Goal: Task Accomplishment & Management: Manage account settings

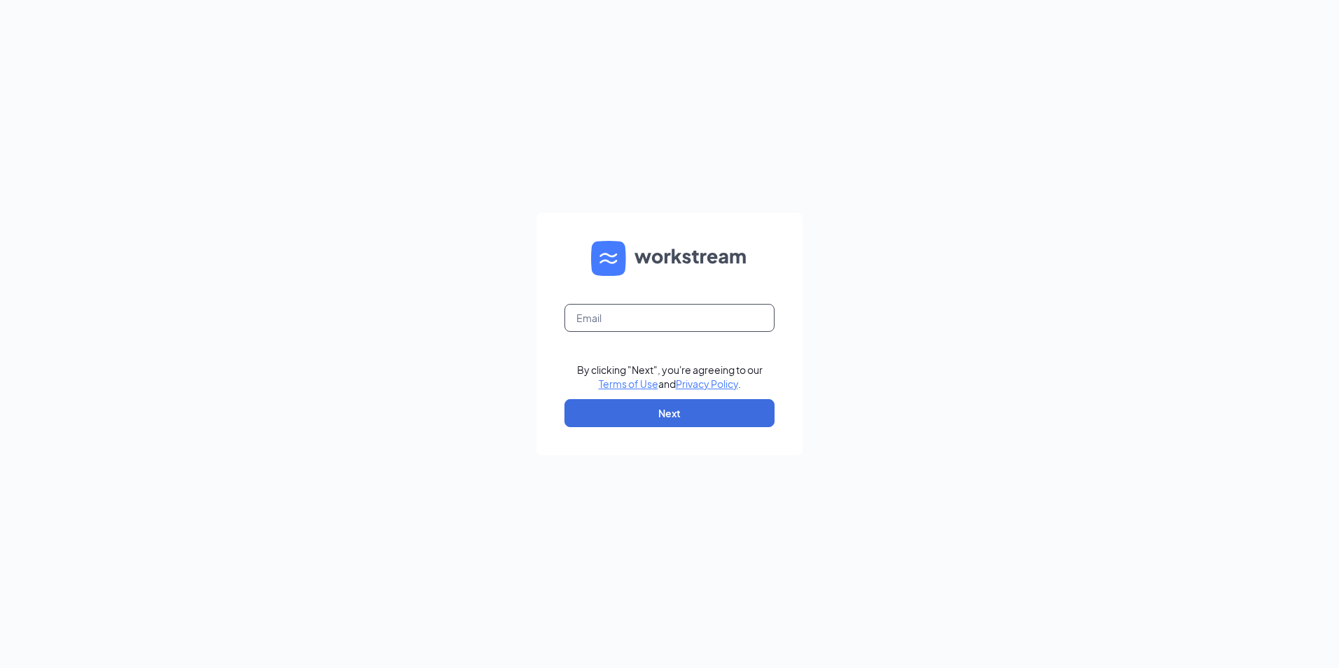
click at [662, 310] on input "text" at bounding box center [670, 318] width 210 height 28
type input "[EMAIL_ADDRESS][DOMAIN_NAME]"
click at [649, 408] on button "Next" at bounding box center [670, 413] width 210 height 28
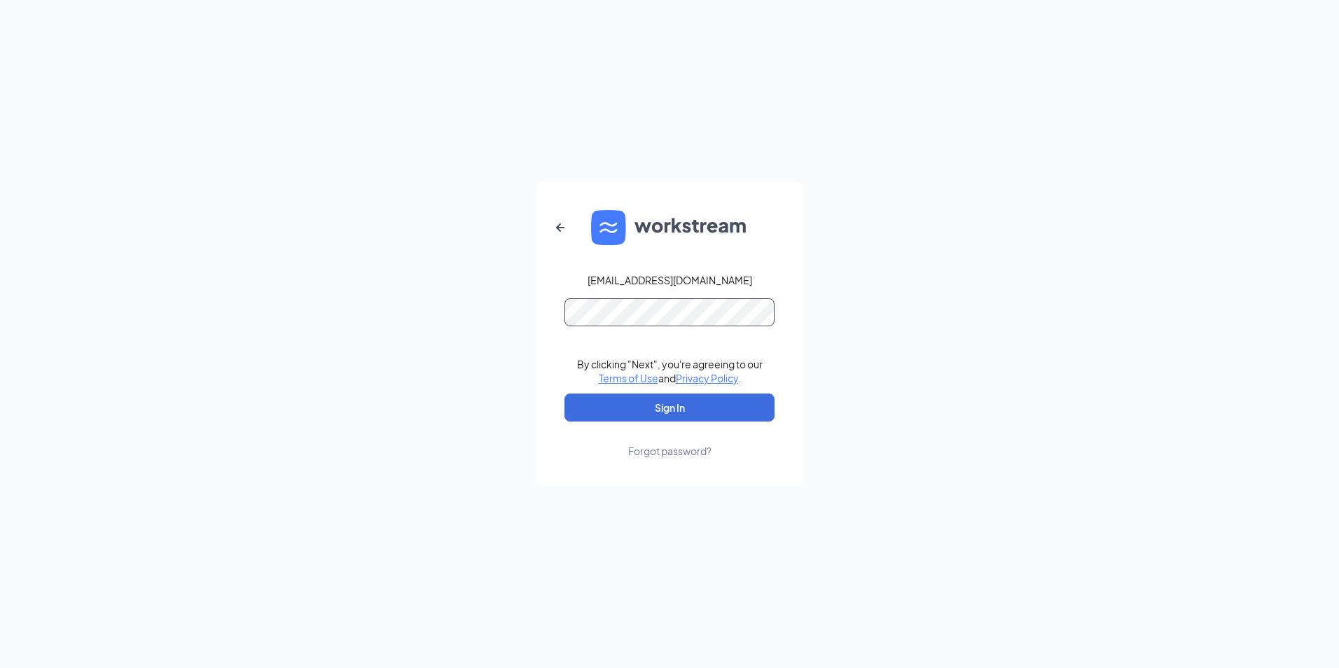
click at [632, 349] on form "[EMAIL_ADDRESS][DOMAIN_NAME] By clicking "Next", you're agreeing to our Terms o…" at bounding box center [670, 334] width 266 height 304
click at [565, 394] on button "Sign In" at bounding box center [670, 408] width 210 height 28
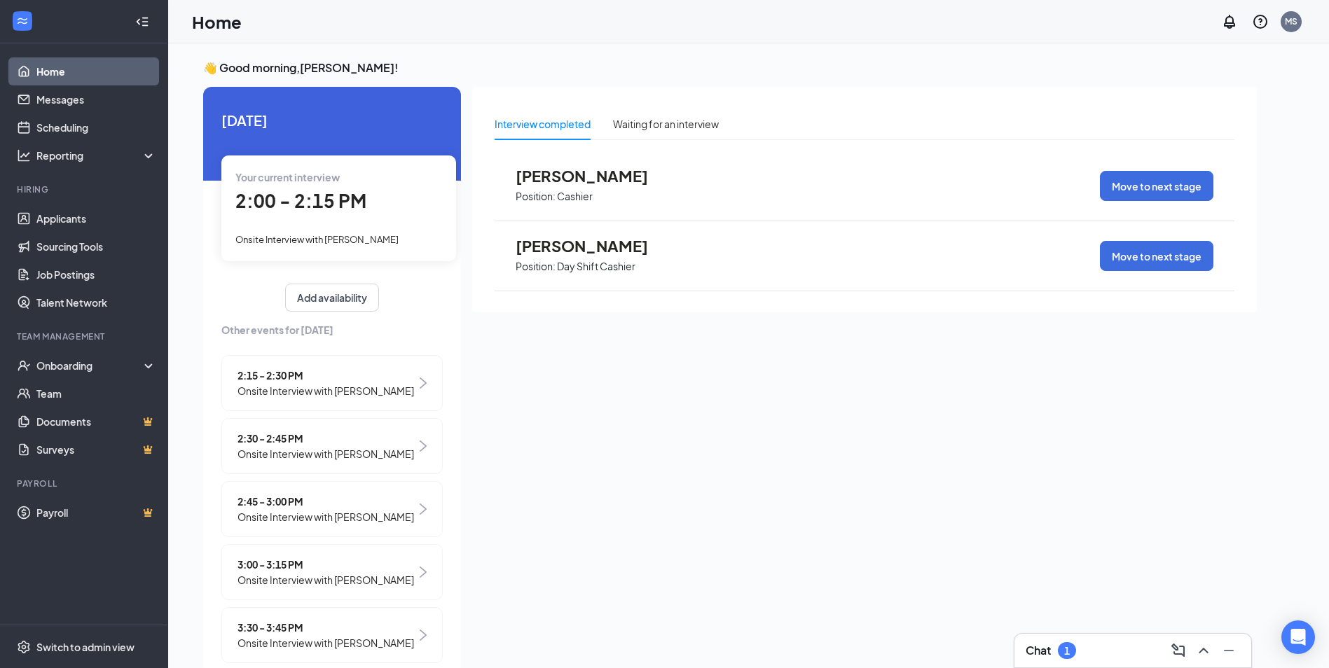
click at [348, 195] on span "2:00 - 2:15 PM" at bounding box center [300, 200] width 131 height 23
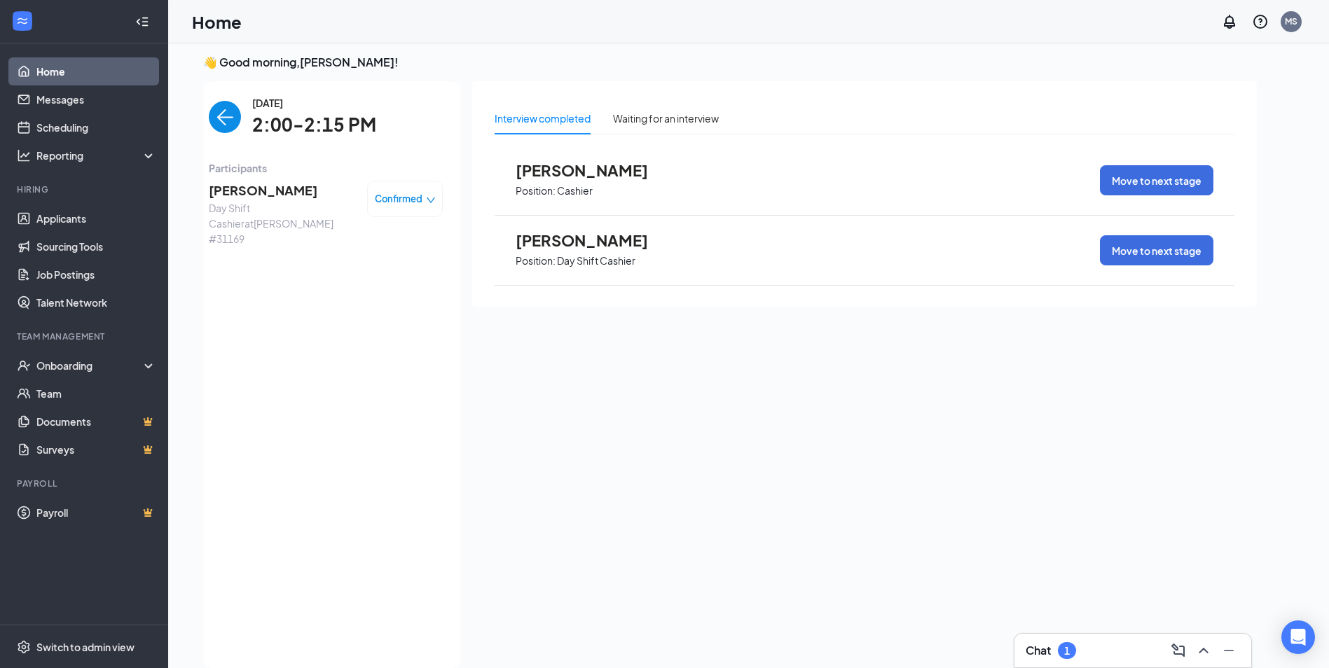
click at [384, 198] on span "Confirmed" at bounding box center [399, 199] width 48 height 14
click at [350, 263] on span "Mark complete" at bounding box center [352, 262] width 70 height 15
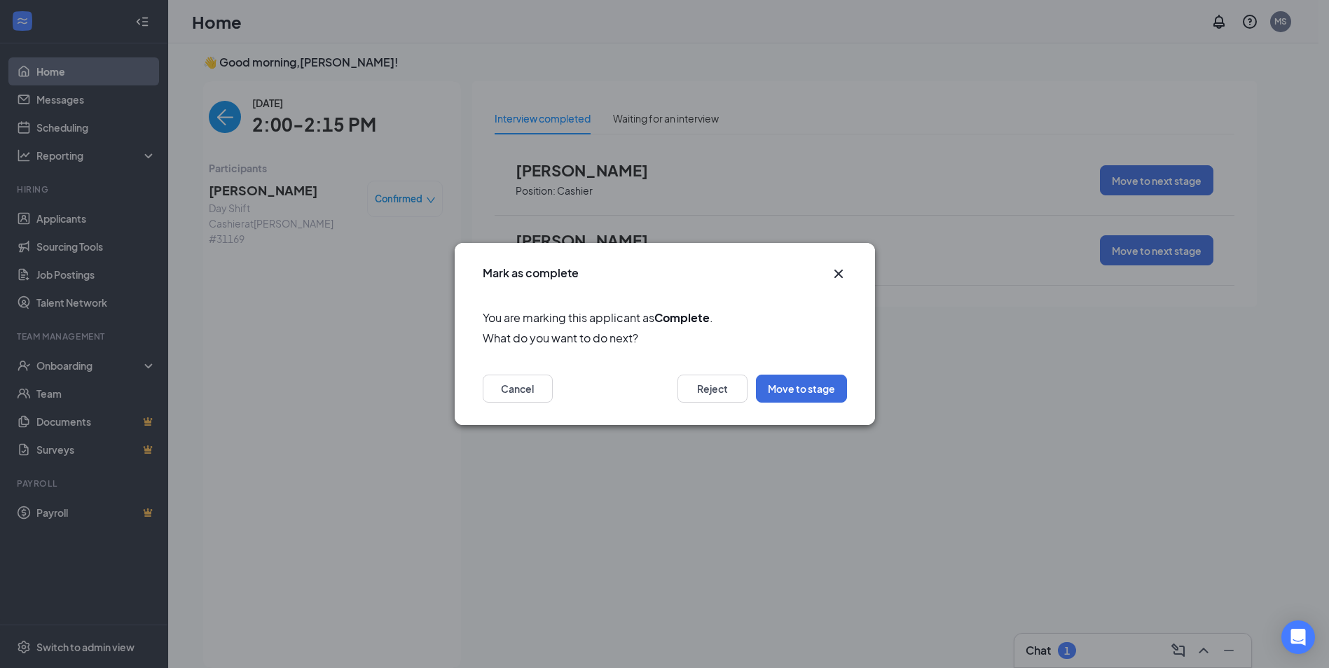
click at [831, 277] on icon "Cross" at bounding box center [838, 273] width 17 height 17
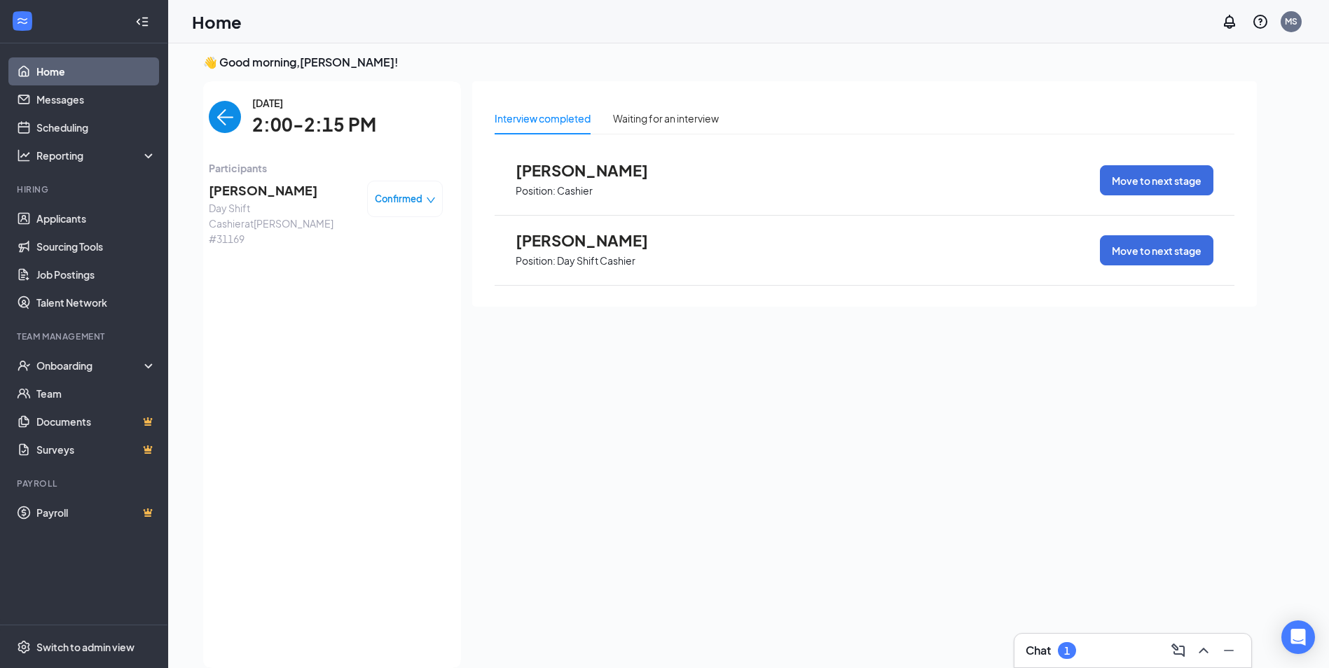
click at [186, 120] on div "👋 Good morning, Matthew Stauffer ! Today Your current interview 2:00 - 2:15 PM …" at bounding box center [748, 365] width 1161 height 654
click at [209, 121] on img "back-button" at bounding box center [225, 117] width 32 height 32
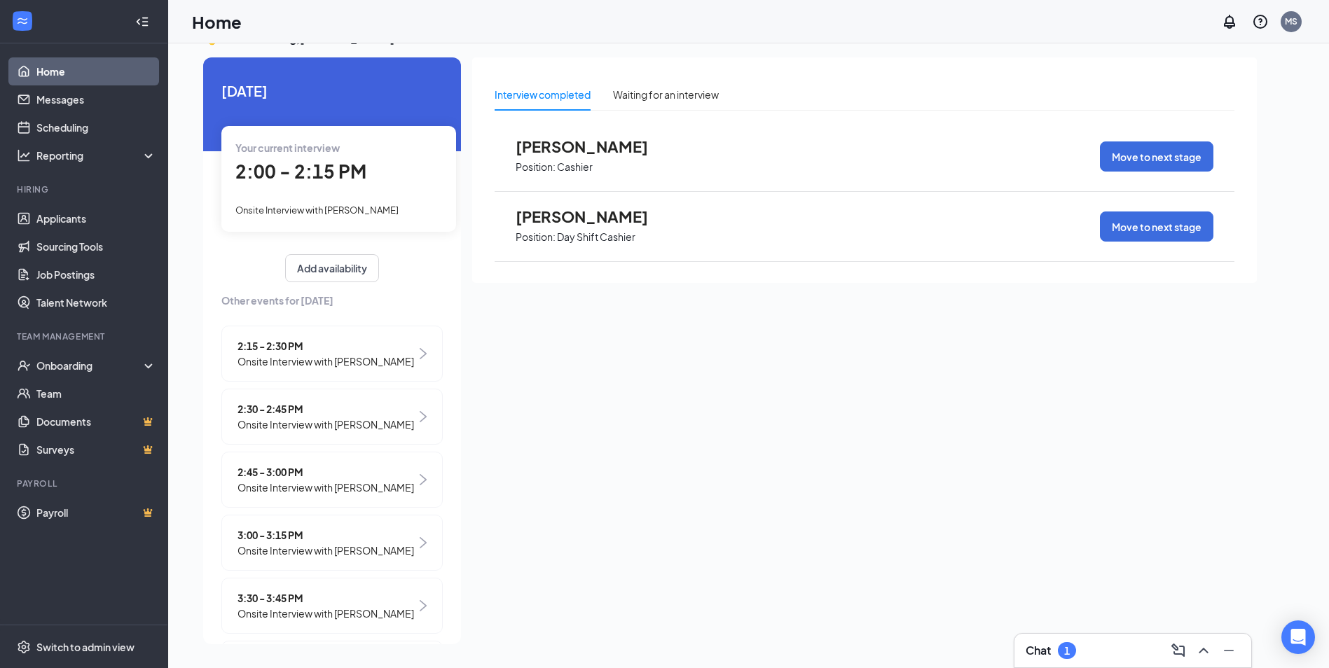
scroll to position [0, 0]
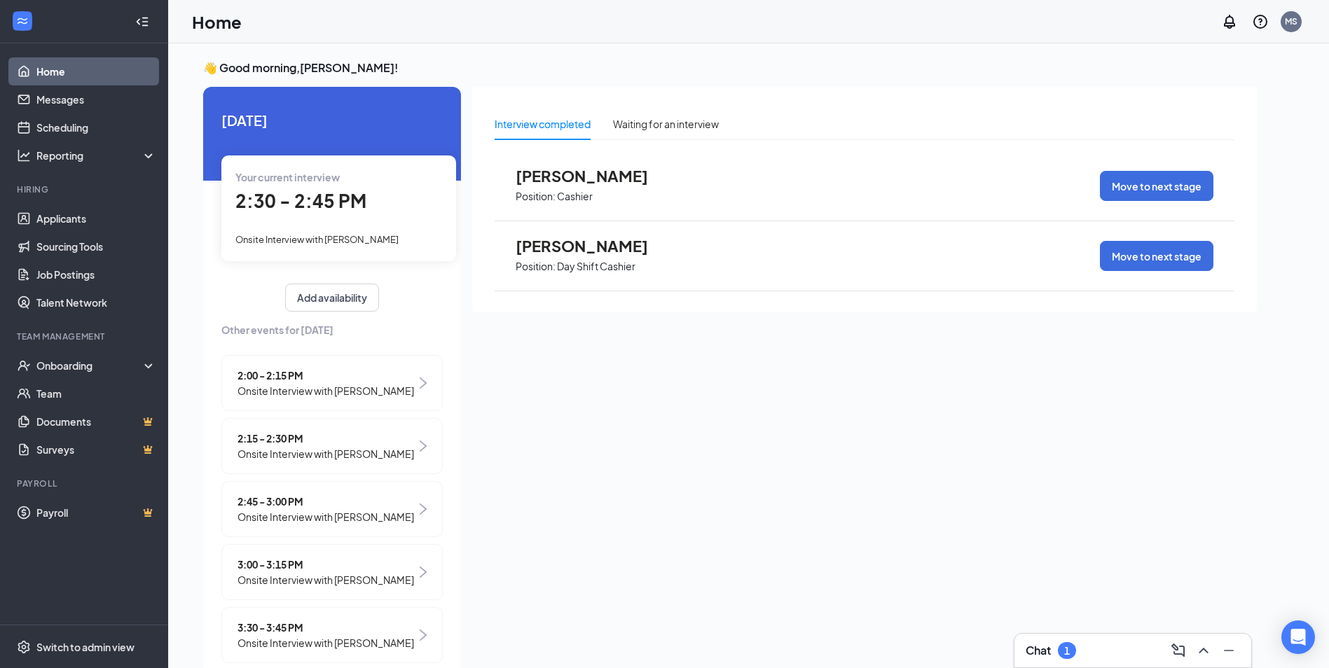
click at [266, 446] on span "2:15 - 2:30 PM" at bounding box center [325, 438] width 177 height 15
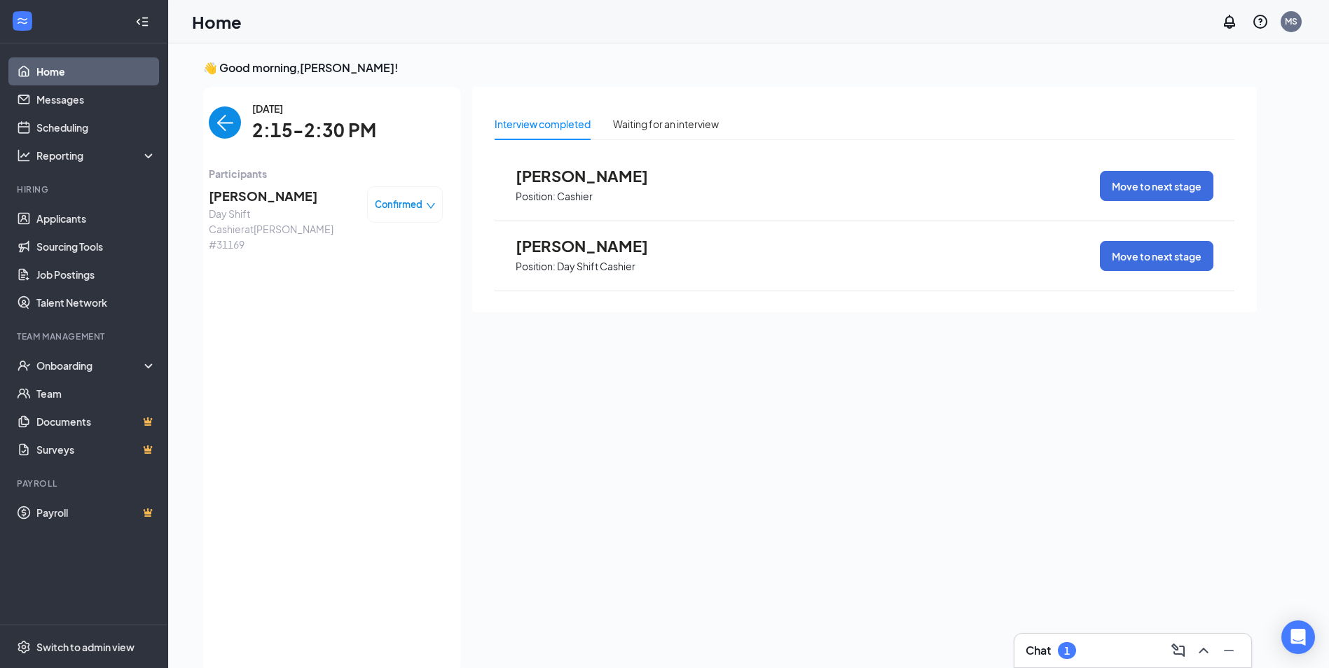
scroll to position [6, 0]
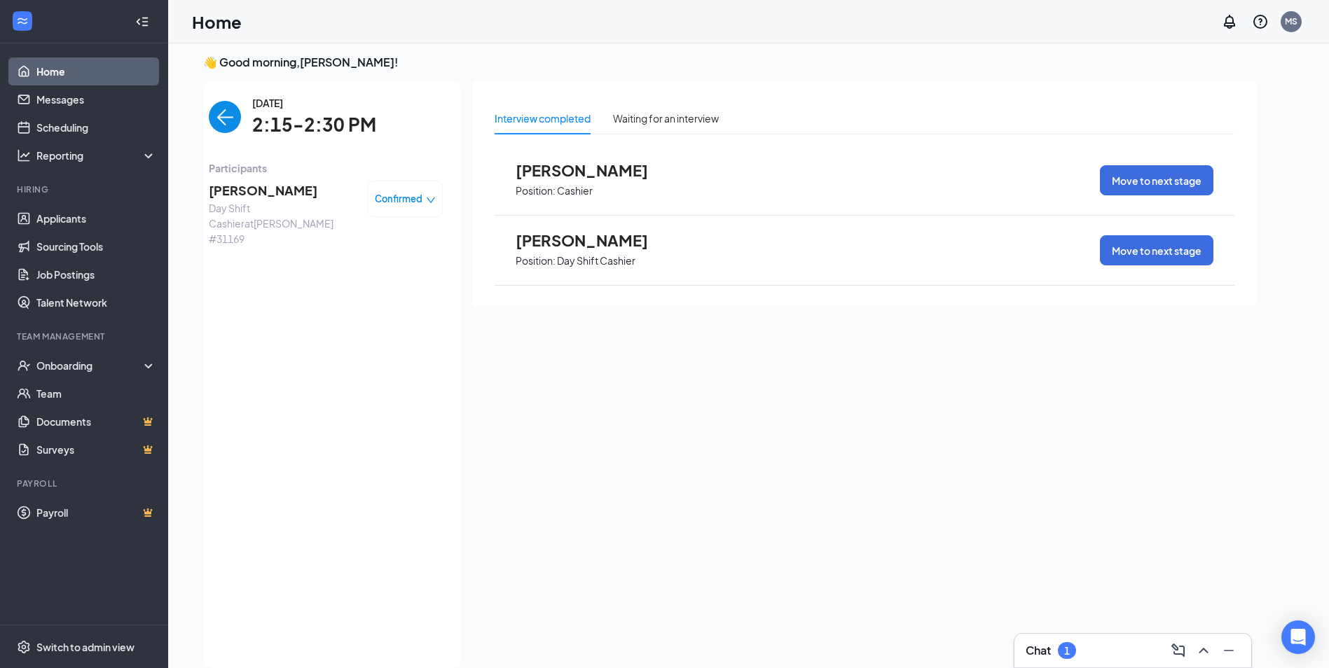
click at [380, 196] on span "Confirmed" at bounding box center [399, 199] width 48 height 14
click at [356, 283] on span "Mark as no-show" at bounding box center [356, 286] width 78 height 15
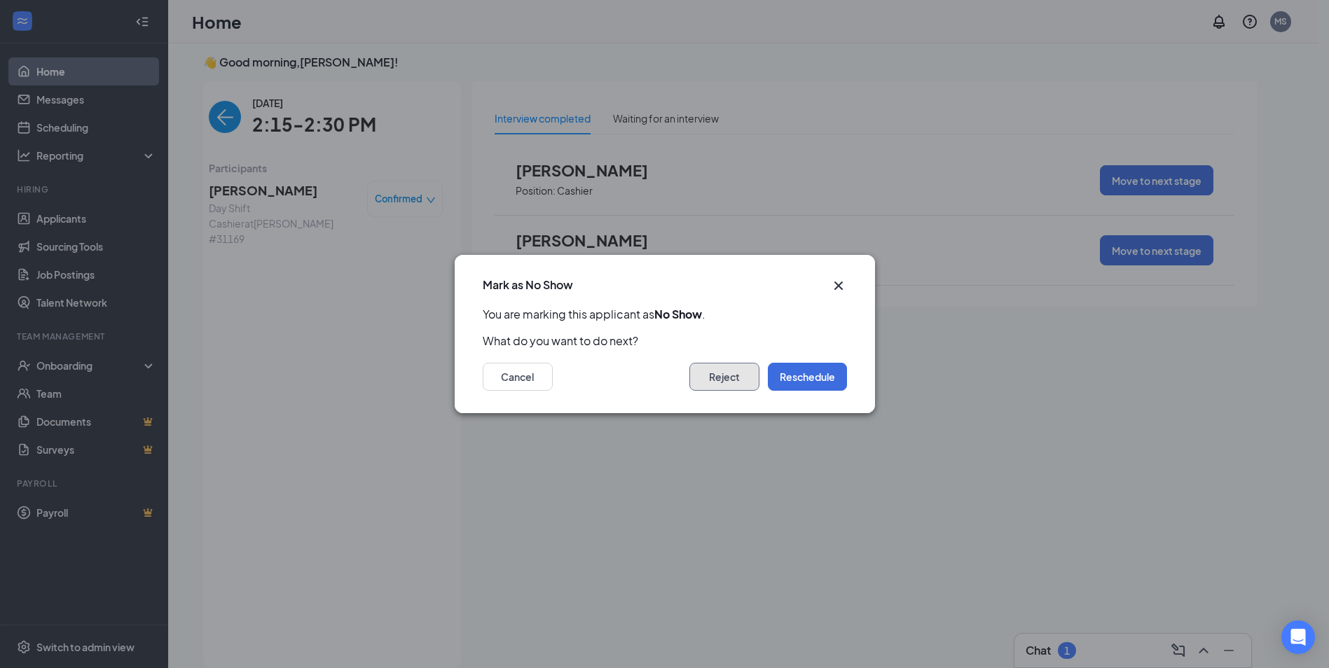
click at [705, 373] on button "Reject" at bounding box center [724, 377] width 70 height 28
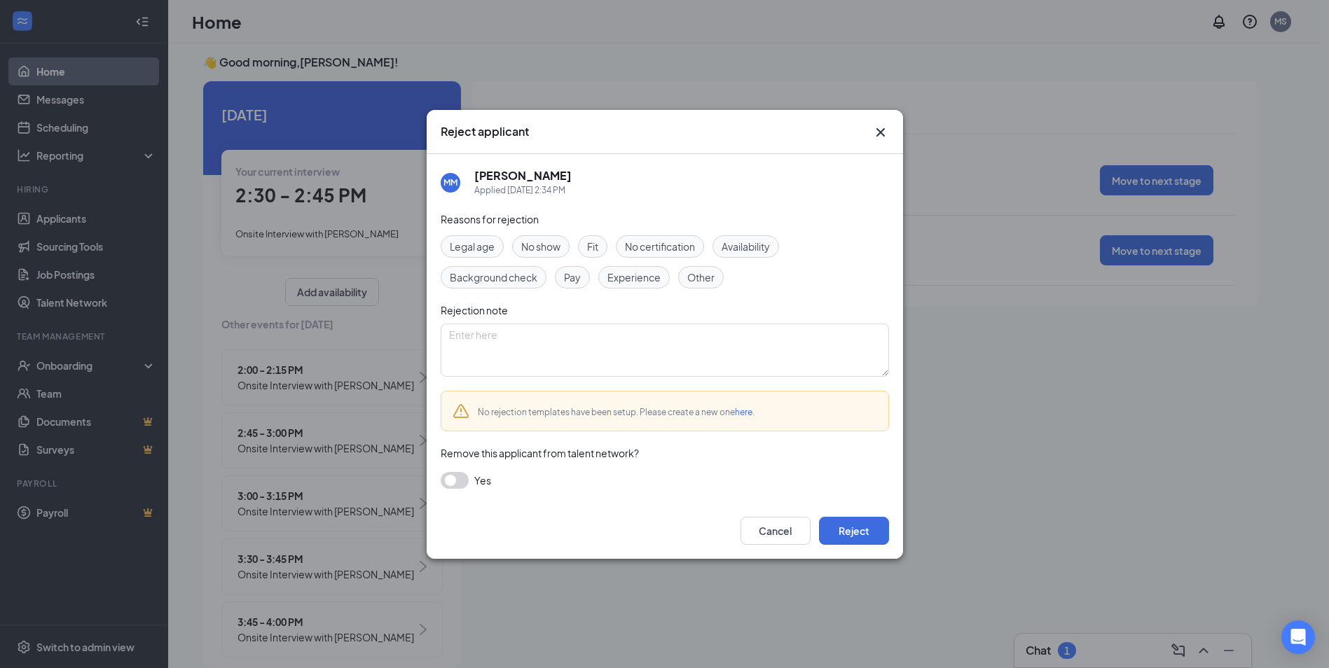
click at [537, 249] on span "No show" at bounding box center [540, 246] width 39 height 15
click at [851, 533] on button "Reject" at bounding box center [854, 531] width 70 height 28
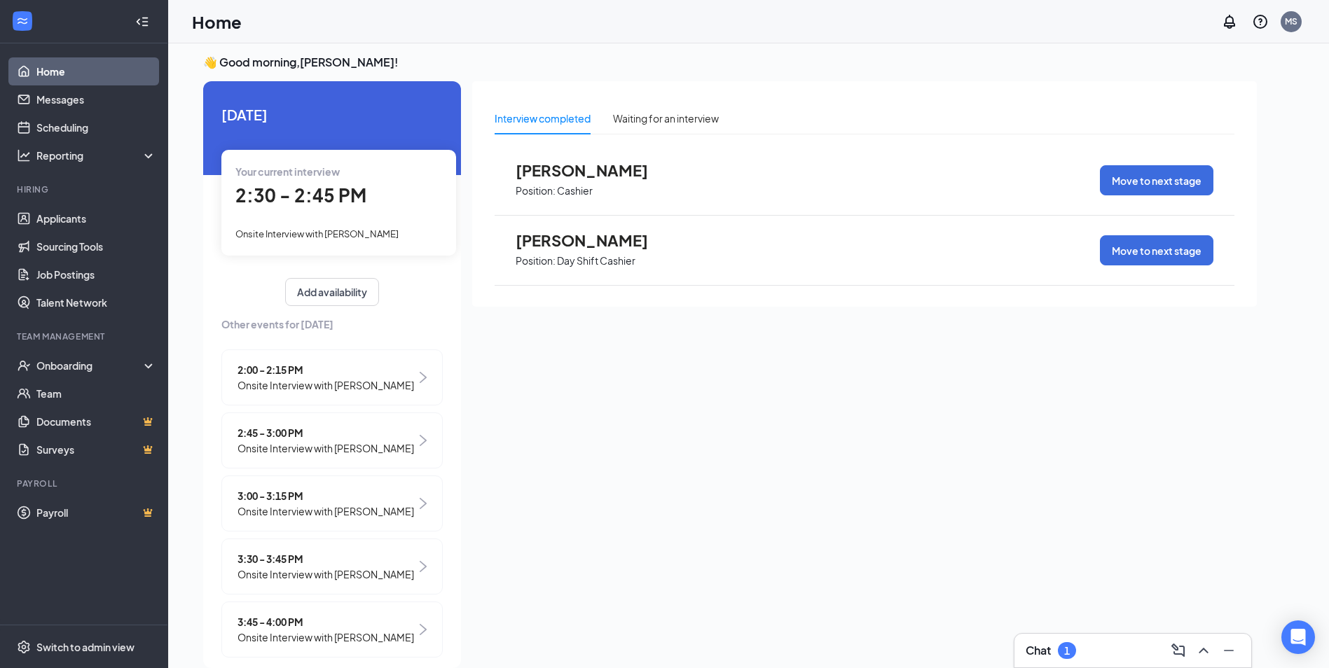
drag, startPoint x: 322, startPoint y: 193, endPoint x: 333, endPoint y: 192, distance: 11.2
click at [323, 193] on span "2:30 - 2:45 PM" at bounding box center [300, 195] width 131 height 23
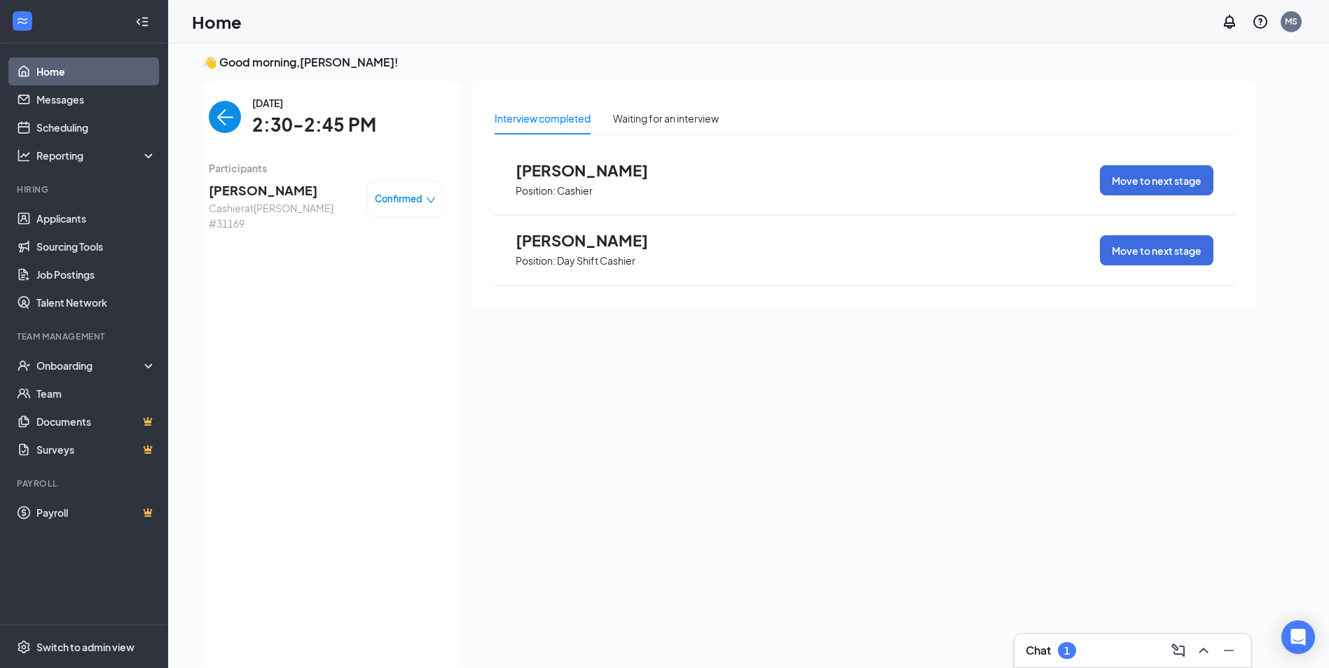
click at [375, 201] on span "Confirmed" at bounding box center [399, 199] width 48 height 14
click at [336, 284] on span "Mark as no-show" at bounding box center [356, 286] width 78 height 15
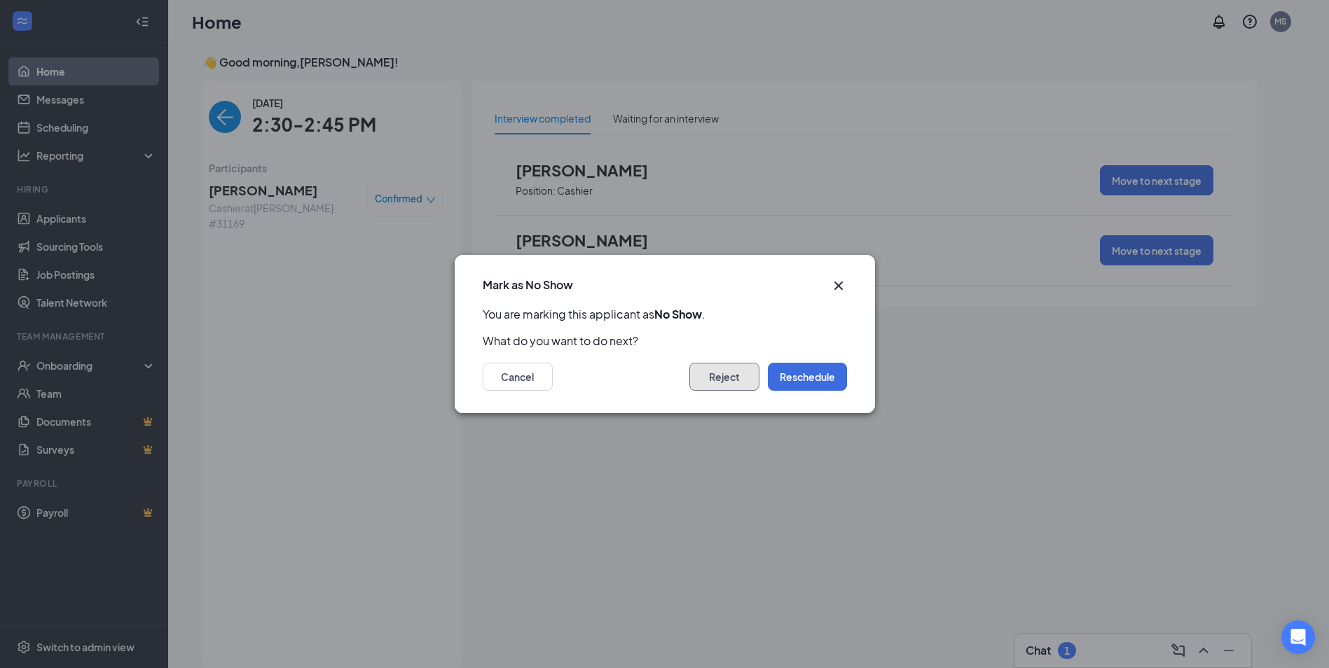
click at [731, 386] on button "Reject" at bounding box center [724, 377] width 70 height 28
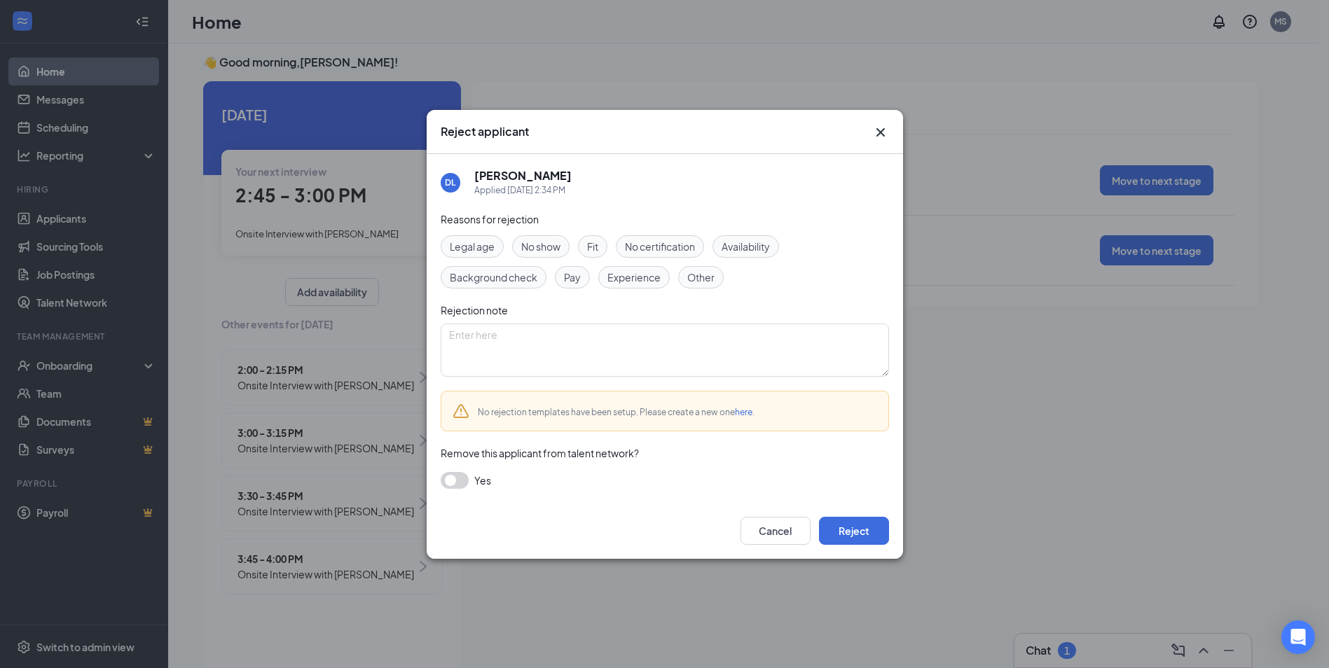
click at [560, 244] on span "No show" at bounding box center [540, 246] width 39 height 15
click at [848, 531] on button "Reject" at bounding box center [854, 531] width 70 height 28
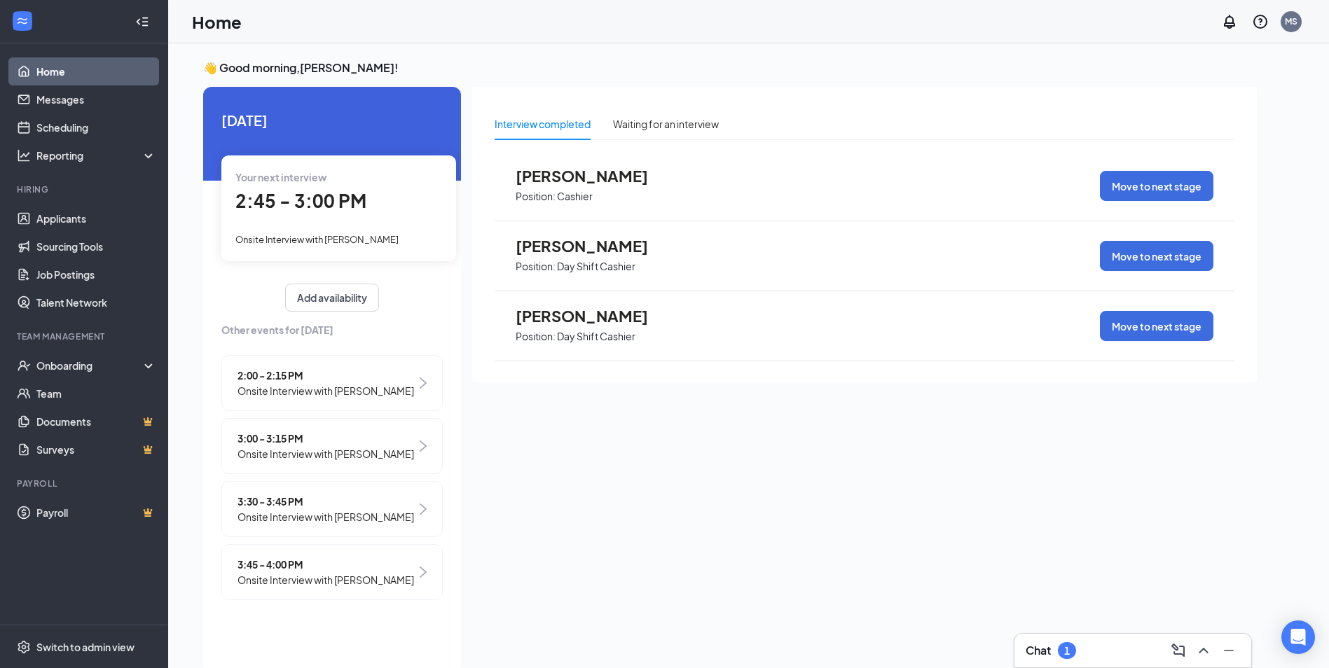
click at [354, 192] on span "2:45 - 3:00 PM" at bounding box center [300, 200] width 131 height 23
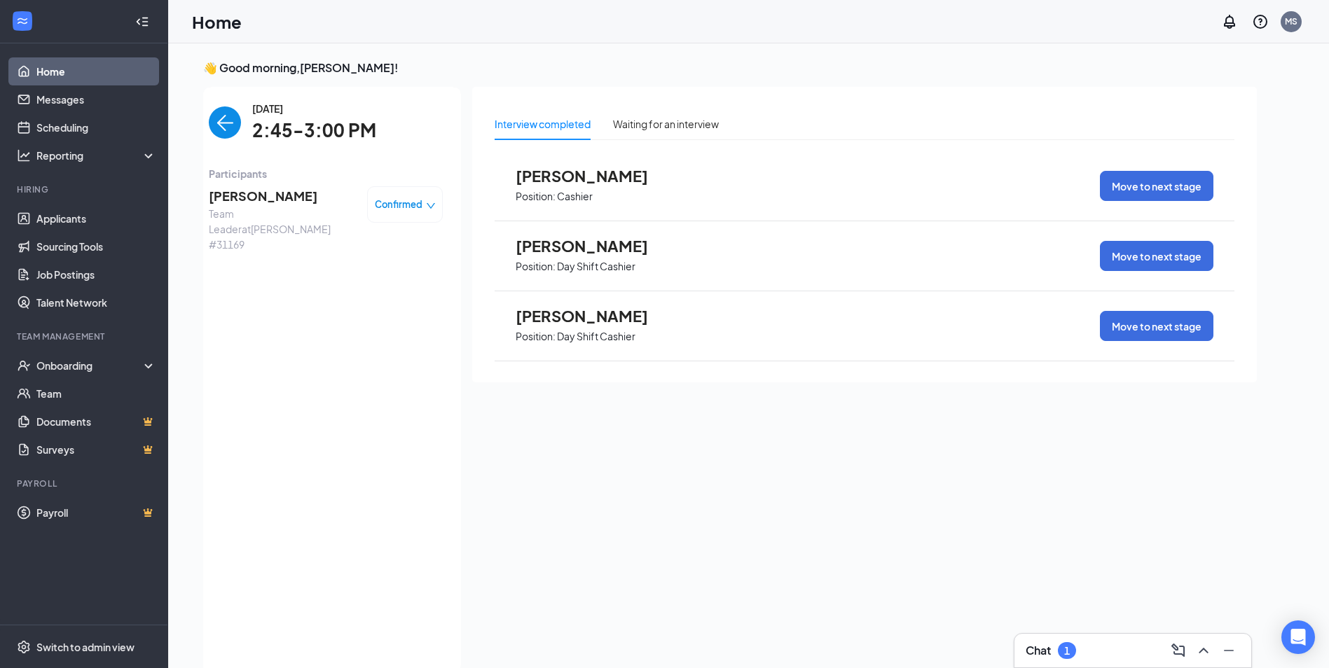
scroll to position [6, 0]
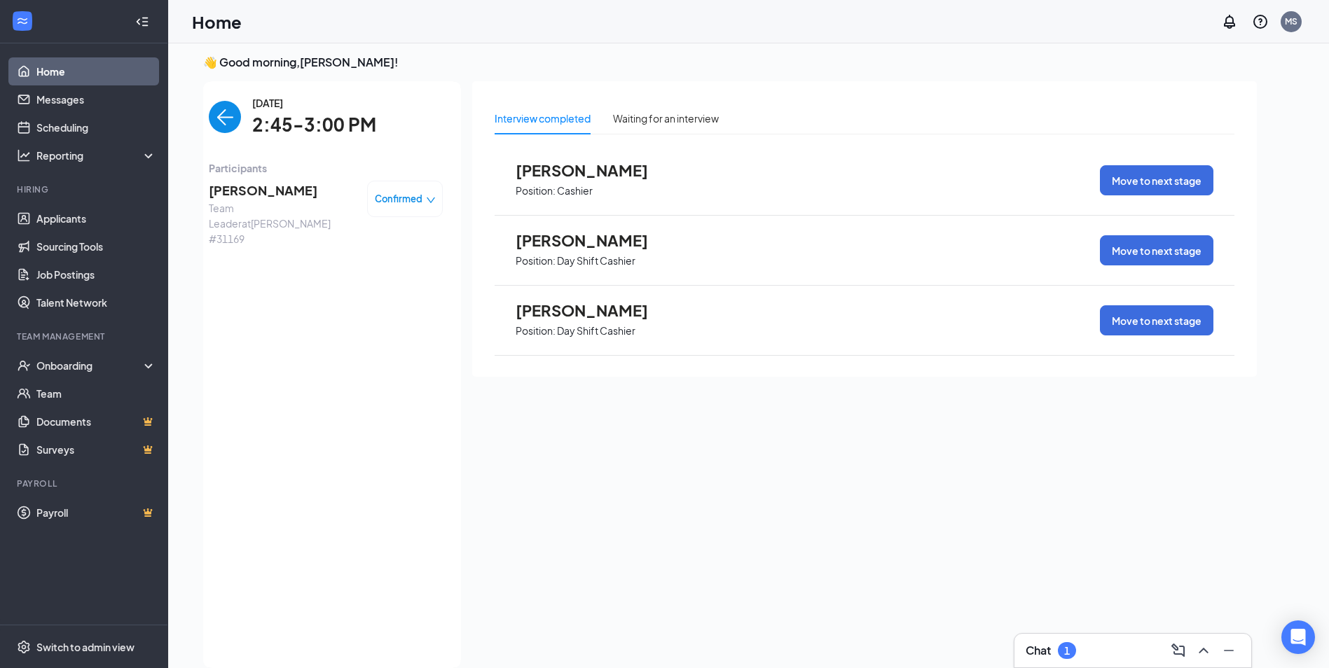
click at [223, 108] on img "back-button" at bounding box center [225, 117] width 32 height 32
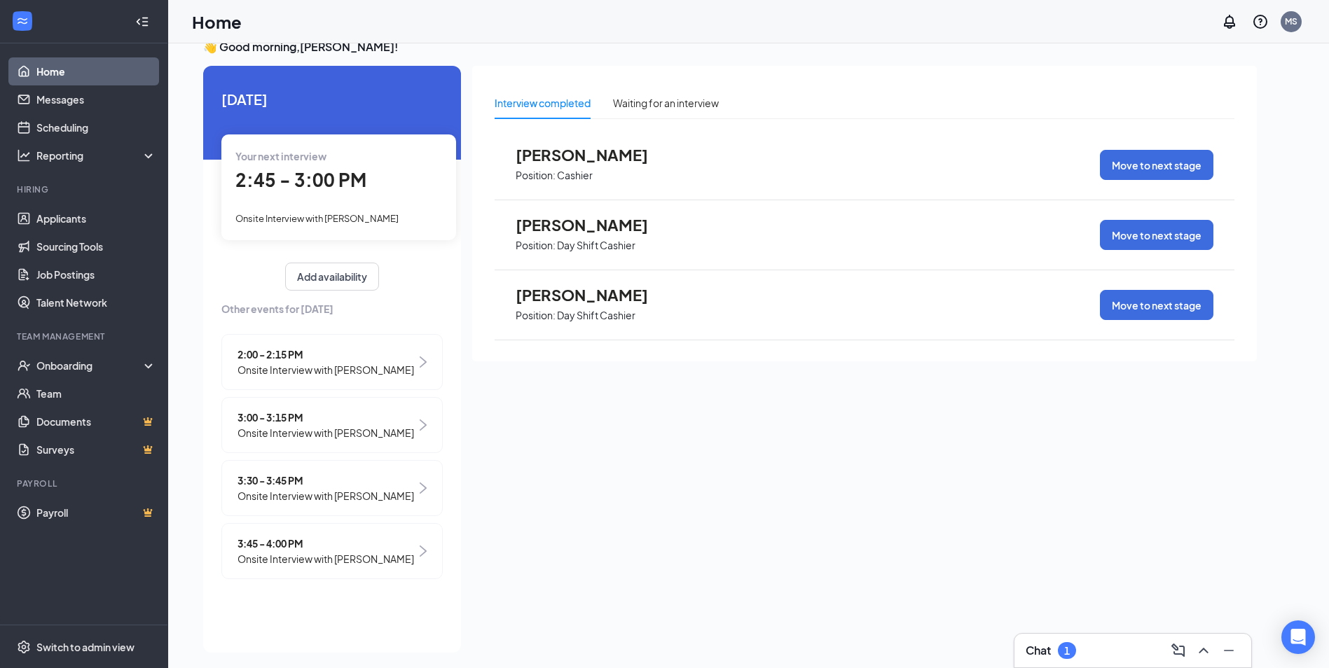
scroll to position [29, 0]
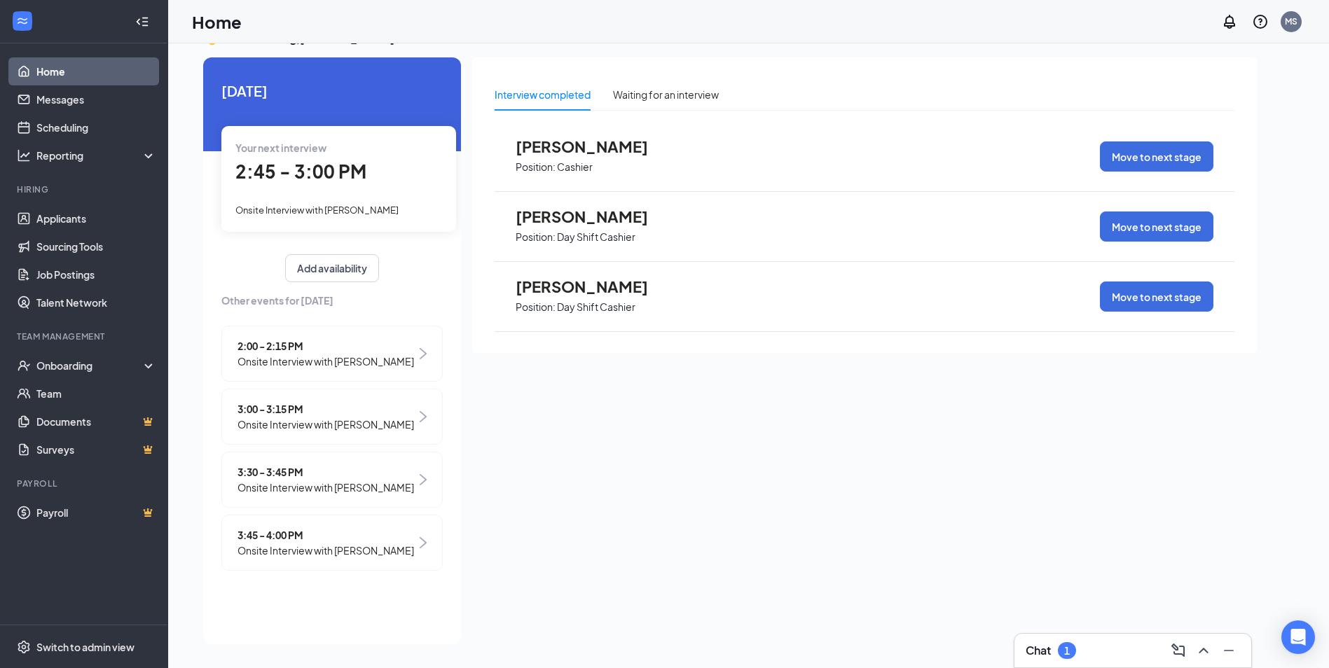
click at [1128, 651] on div "Chat 1" at bounding box center [1132, 651] width 214 height 22
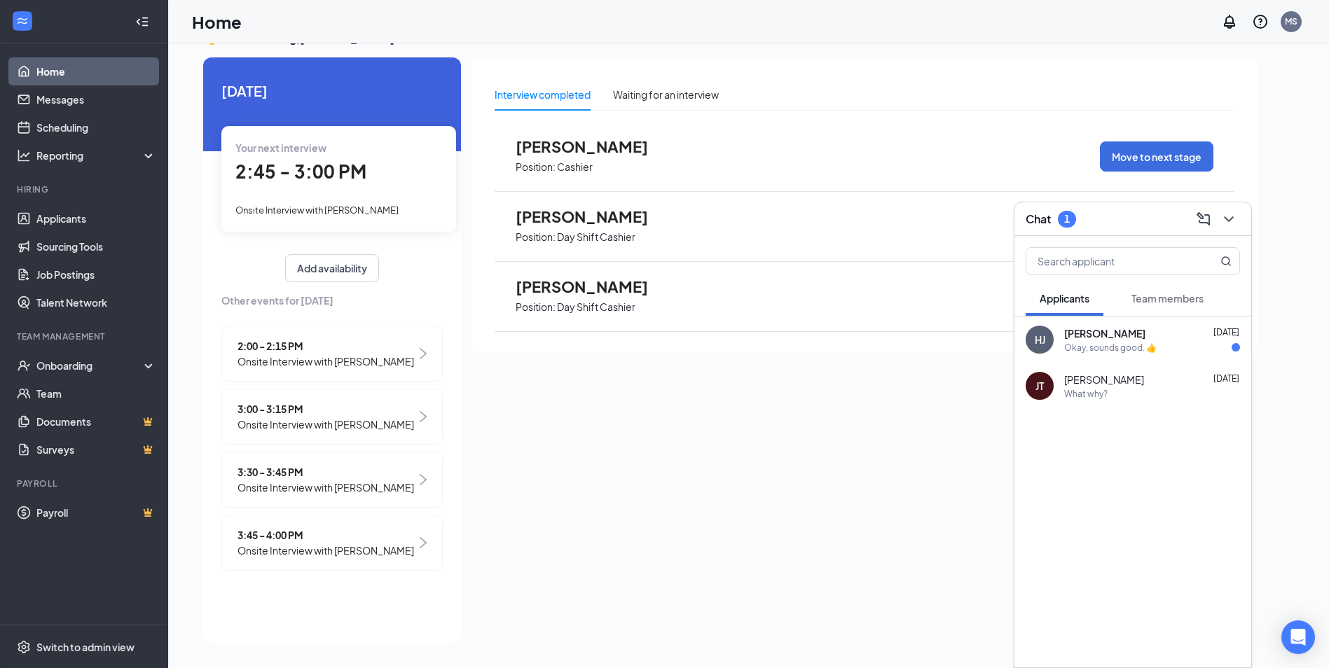
click at [1121, 340] on span "Harlem Jackson" at bounding box center [1104, 333] width 81 height 14
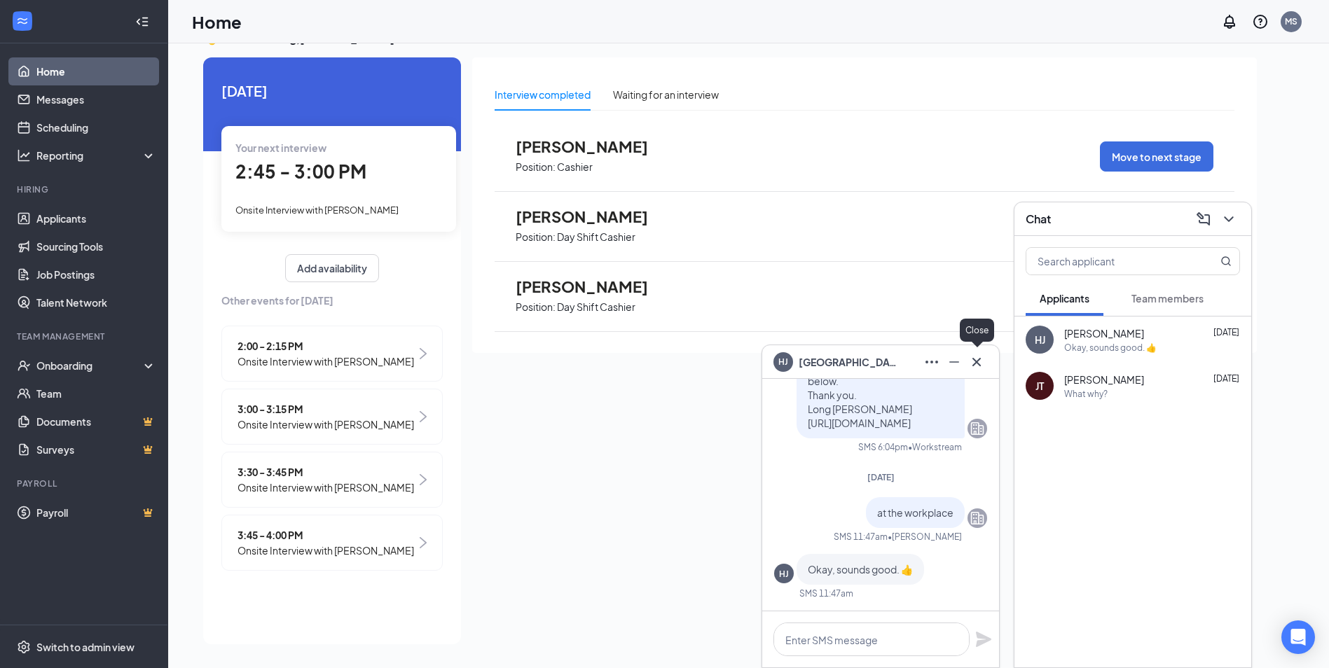
click at [976, 357] on icon "Cross" at bounding box center [976, 362] width 17 height 17
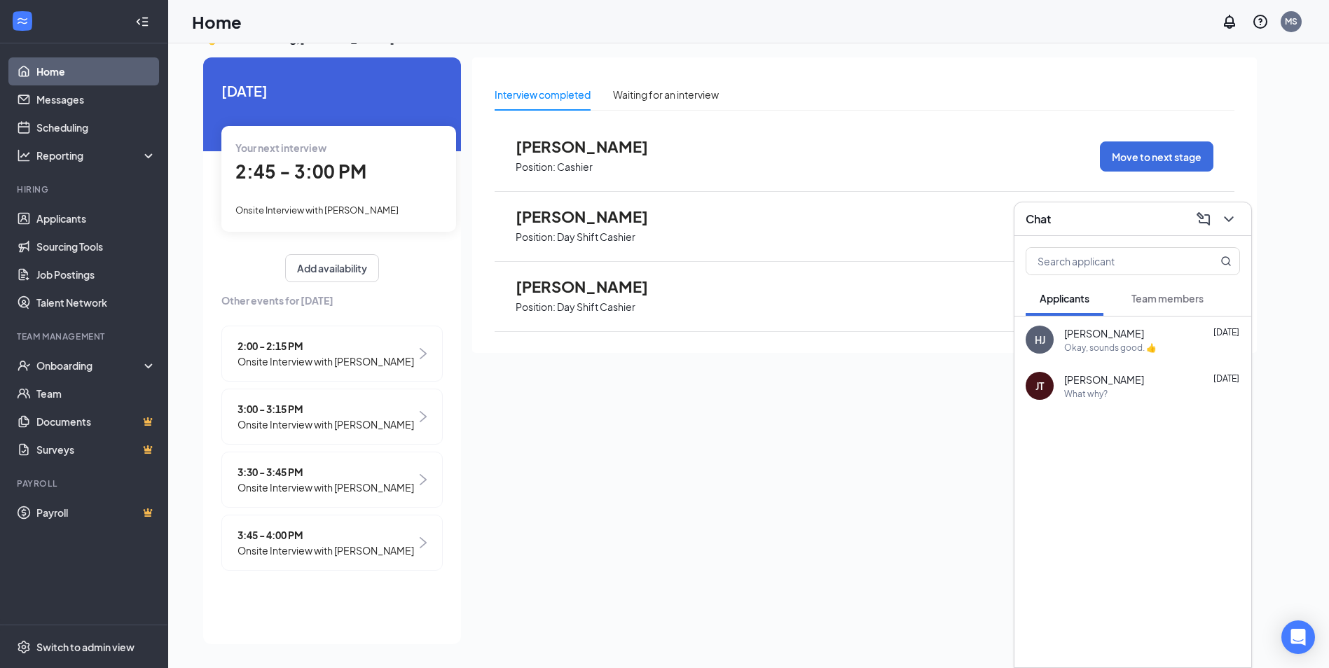
click at [1110, 226] on div "Chat" at bounding box center [1132, 219] width 214 height 22
